Goal: Information Seeking & Learning: Learn about a topic

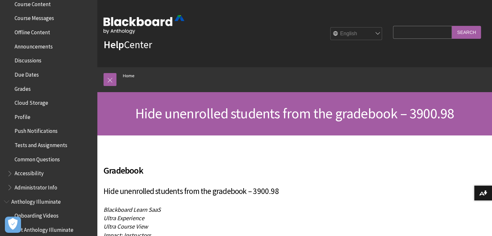
scroll to position [259, 0]
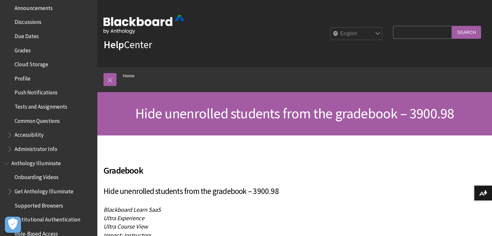
click at [396, 35] on input "Search Query" at bounding box center [422, 32] width 59 height 13
type input "student visibility"
click at [452, 26] on input "Search" at bounding box center [466, 32] width 29 height 13
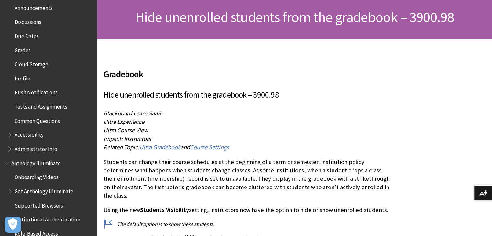
scroll to position [97, 0]
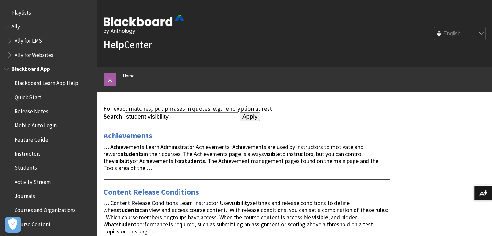
click at [22, 168] on span "Students" at bounding box center [26, 166] width 22 height 9
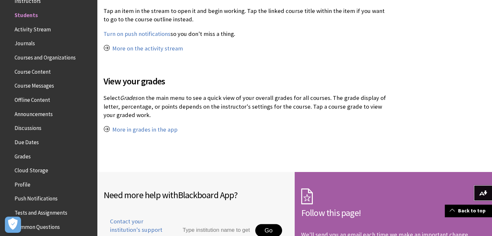
scroll to position [647, 0]
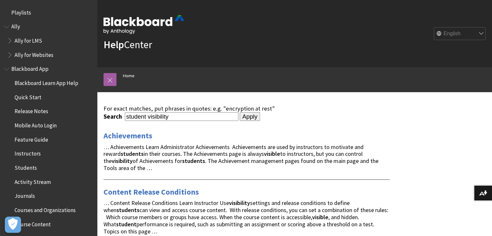
drag, startPoint x: 173, startPoint y: 116, endPoint x: 66, endPoint y: 117, distance: 107.0
type input "hide students"
click at [240, 112] on input "Apply" at bounding box center [250, 116] width 20 height 9
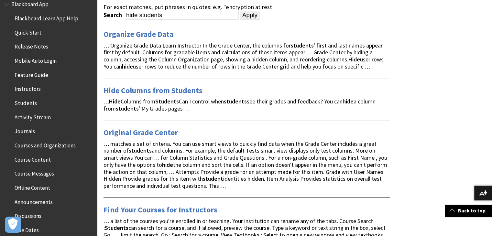
scroll to position [32, 0]
